Goal: Obtain resource: Obtain resource

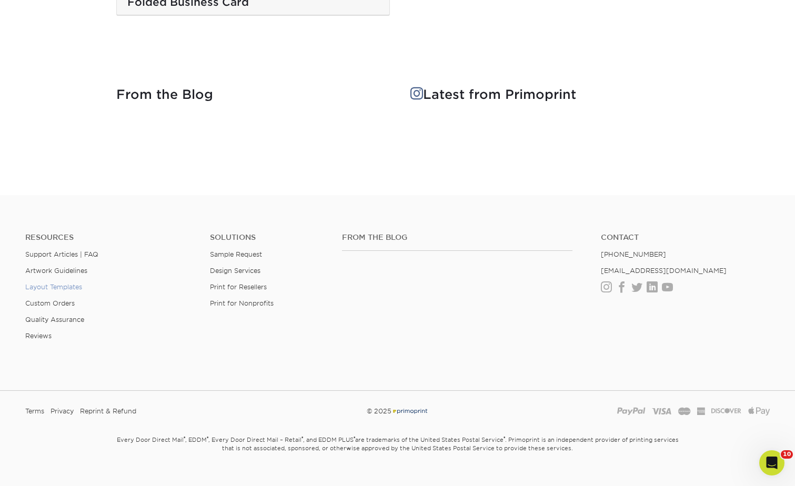
click at [60, 283] on link "Layout Templates" at bounding box center [53, 287] width 57 height 8
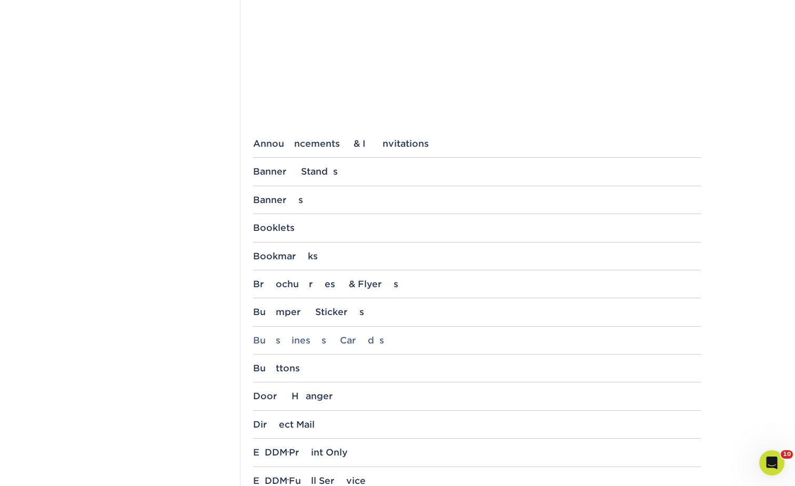
click at [294, 339] on div "Business Cards" at bounding box center [477, 340] width 448 height 11
click at [287, 337] on div "Business Cards" at bounding box center [477, 340] width 448 height 11
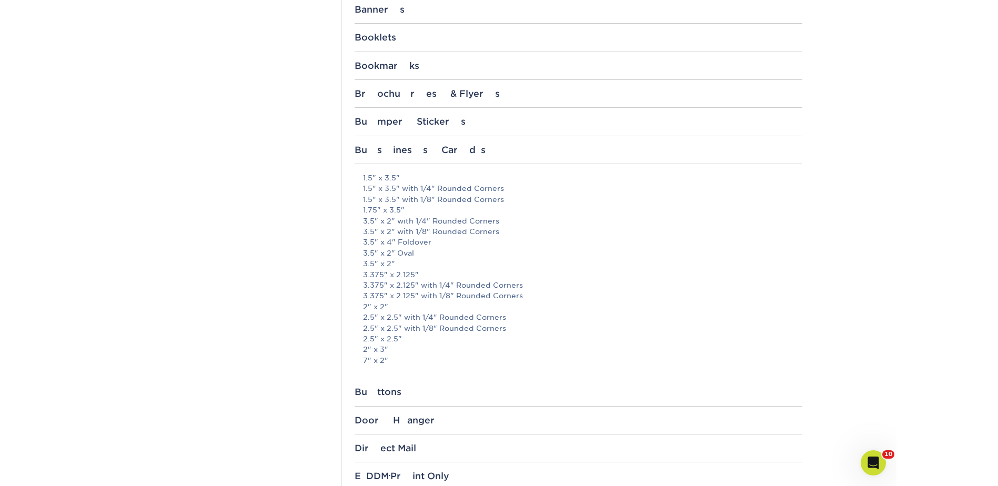
scroll to position [631, 0]
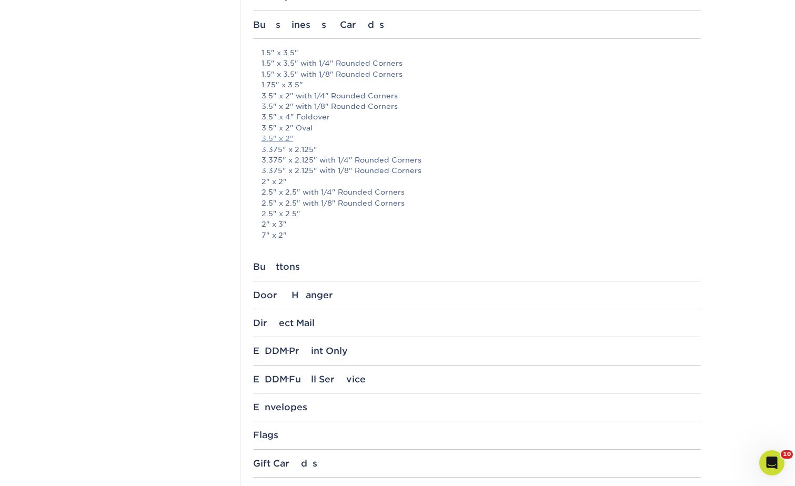
click at [276, 138] on link "3.5" x 2"" at bounding box center [277, 138] width 32 height 8
